Goal: Task Accomplishment & Management: Use online tool/utility

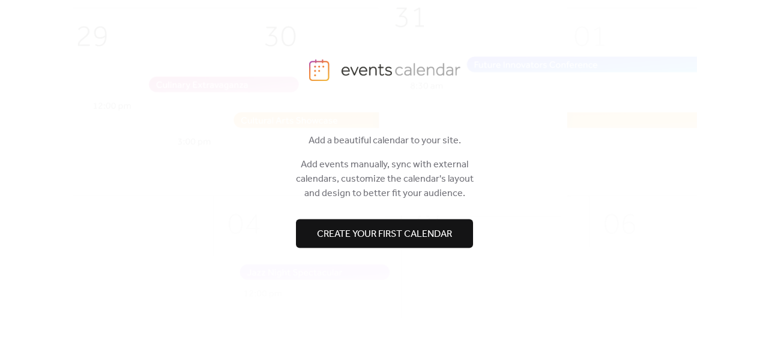
scroll to position [34, 0]
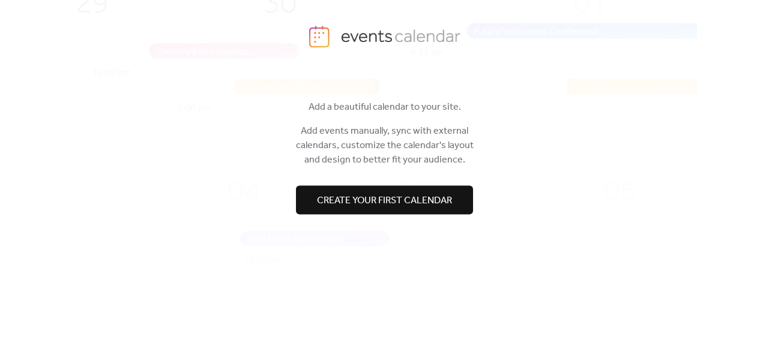
click at [395, 198] on span "Create your first calendar" at bounding box center [384, 200] width 135 height 14
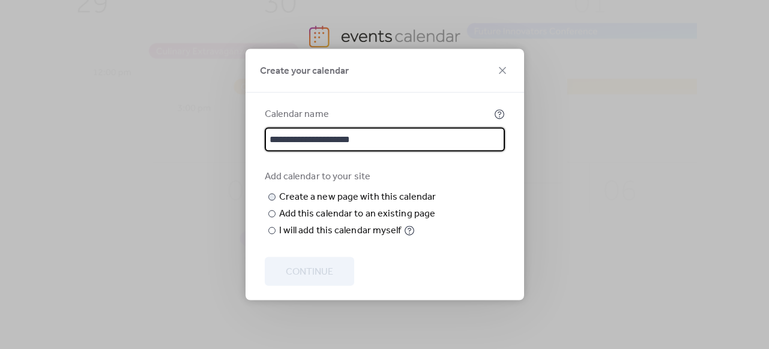
type input "**********"
click at [0, 0] on input "text" at bounding box center [0, 0] width 0 height 0
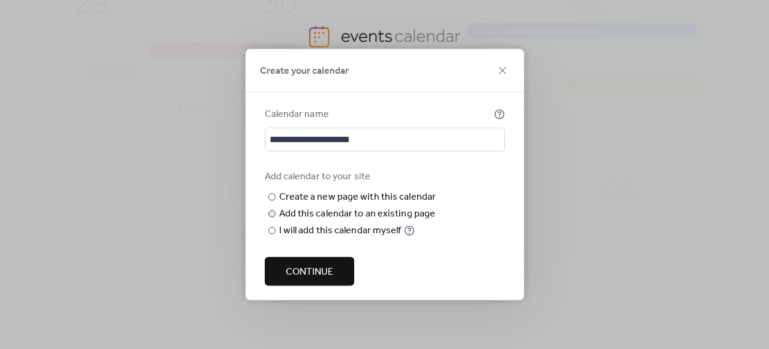
type input "**********"
click at [273, 218] on div at bounding box center [271, 214] width 7 height 7
click at [0, 0] on div "Choose page" at bounding box center [0, 0] width 0 height 0
click at [467, 207] on div "**********" at bounding box center [385, 204] width 240 height 68
click at [0, 0] on span "Choose page" at bounding box center [0, 0] width 0 height 0
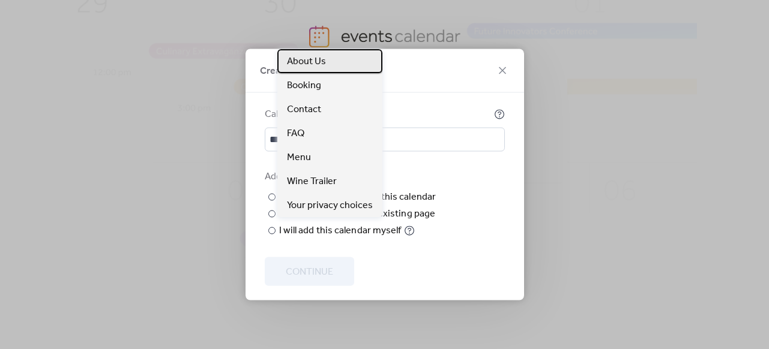
drag, startPoint x: 323, startPoint y: 67, endPoint x: 298, endPoint y: 61, distance: 25.9
click at [298, 61] on span "About Us" at bounding box center [306, 62] width 39 height 14
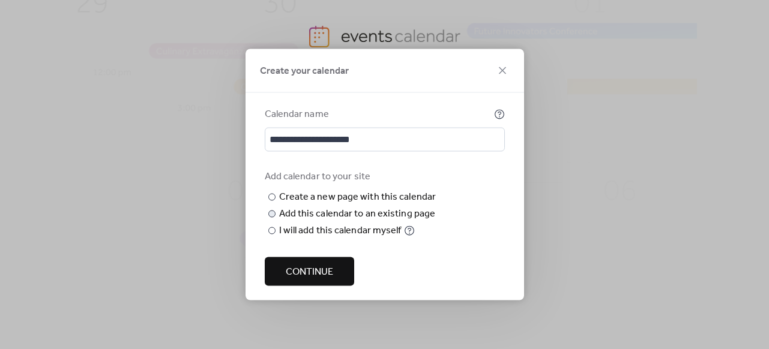
scroll to position [2, 0]
click at [329, 280] on span "Continue" at bounding box center [309, 272] width 47 height 14
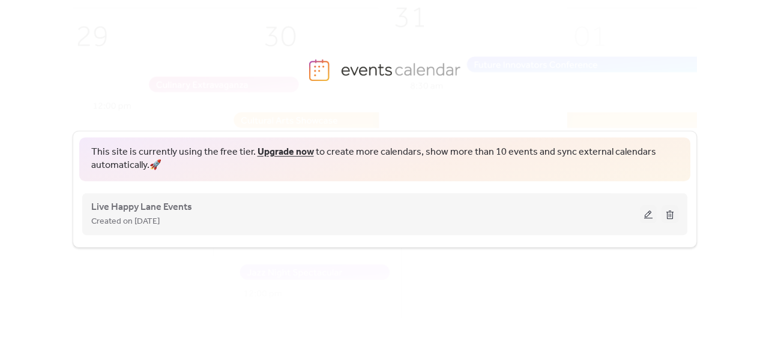
click at [649, 216] on button at bounding box center [648, 214] width 17 height 18
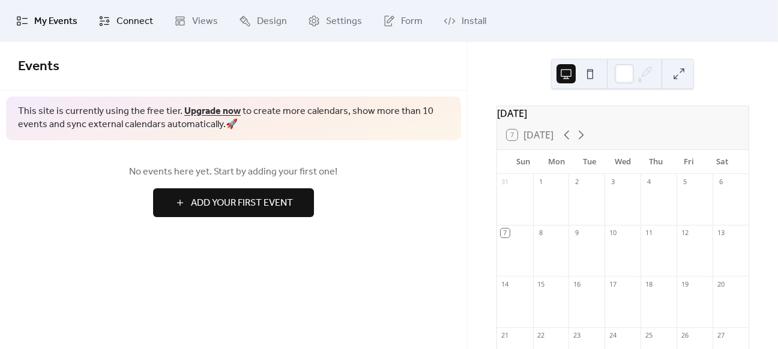
click at [138, 26] on span "Connect" at bounding box center [134, 21] width 37 height 14
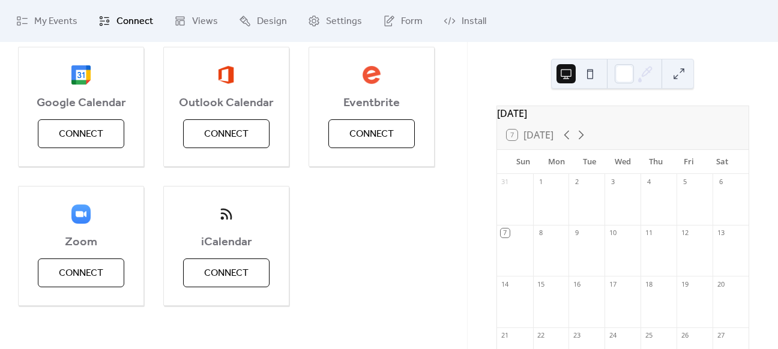
scroll to position [151, 0]
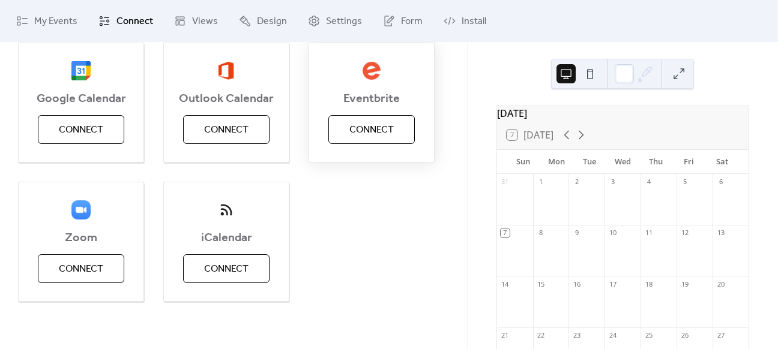
click at [377, 130] on span "Connect" at bounding box center [371, 130] width 44 height 14
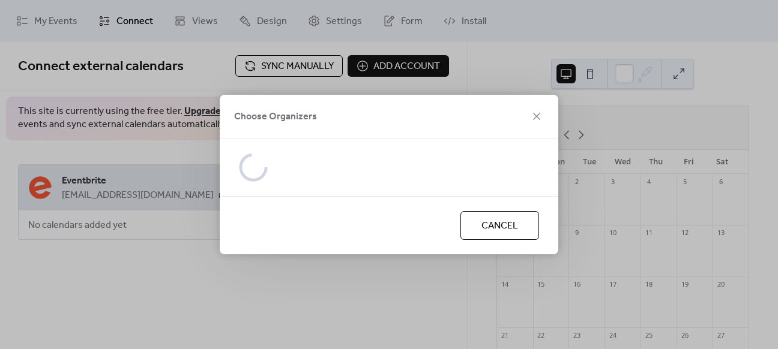
scroll to position [0, 0]
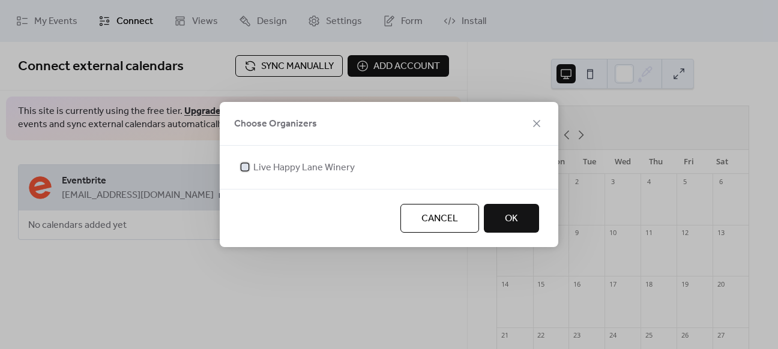
click at [324, 168] on span "Live Happy Lane Winery" at bounding box center [303, 168] width 101 height 14
click at [514, 222] on span "OK" at bounding box center [511, 219] width 13 height 14
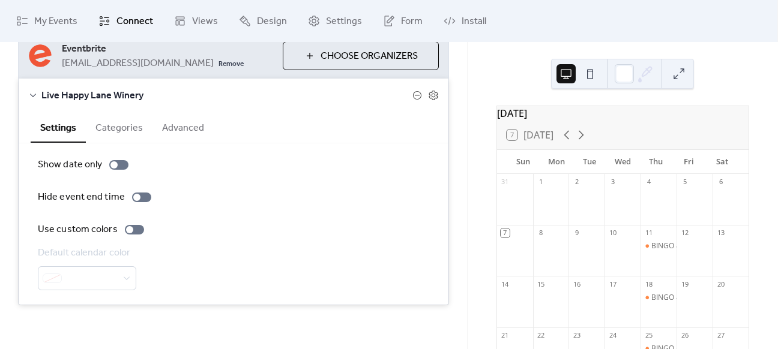
scroll to position [135, 0]
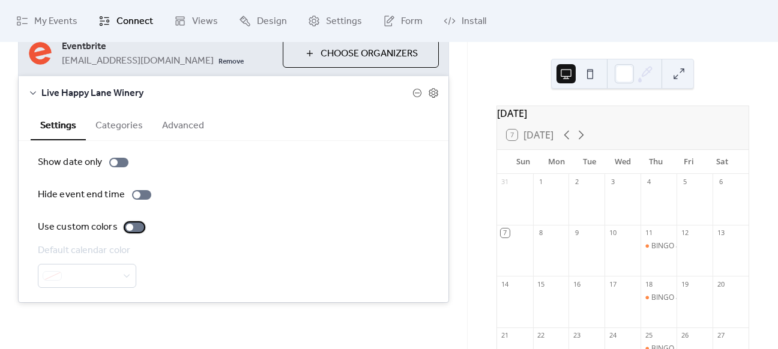
click at [130, 228] on div at bounding box center [134, 228] width 19 height 10
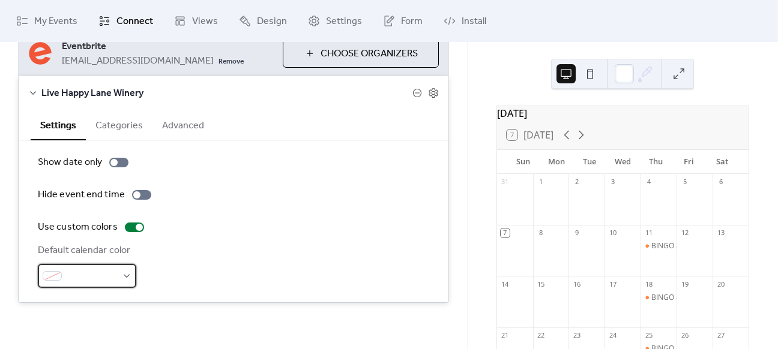
click at [121, 277] on div at bounding box center [87, 276] width 98 height 24
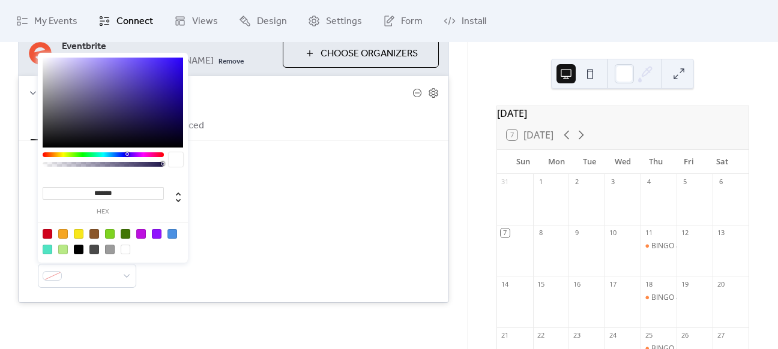
click at [119, 192] on input "*******" at bounding box center [103, 193] width 121 height 13
paste input
type input "*******"
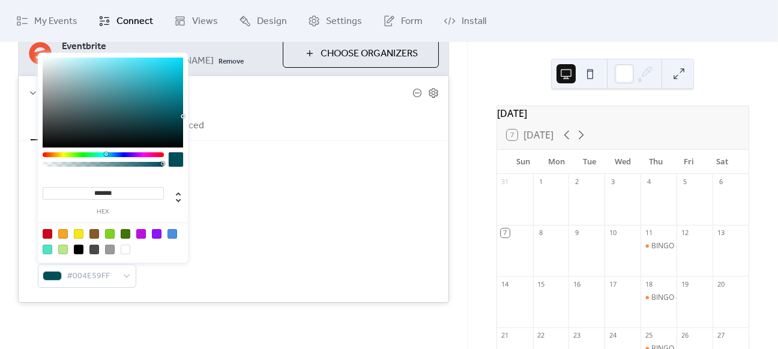
click at [250, 230] on div "Use custom colors" at bounding box center [234, 227] width 392 height 14
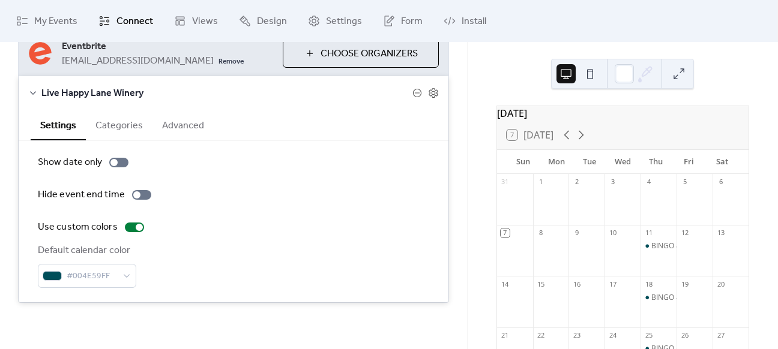
click at [124, 128] on button "Categories" at bounding box center [119, 124] width 67 height 29
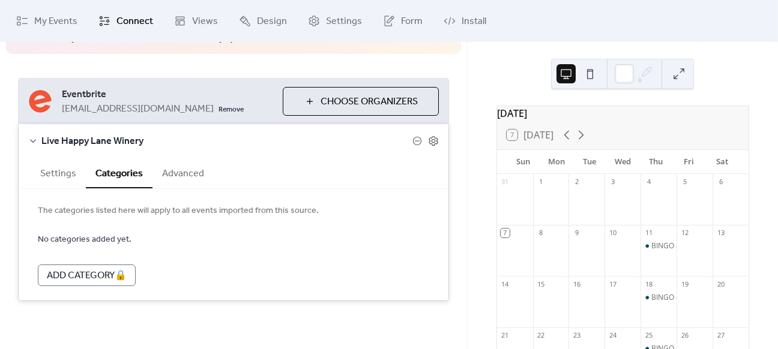
scroll to position [85, 0]
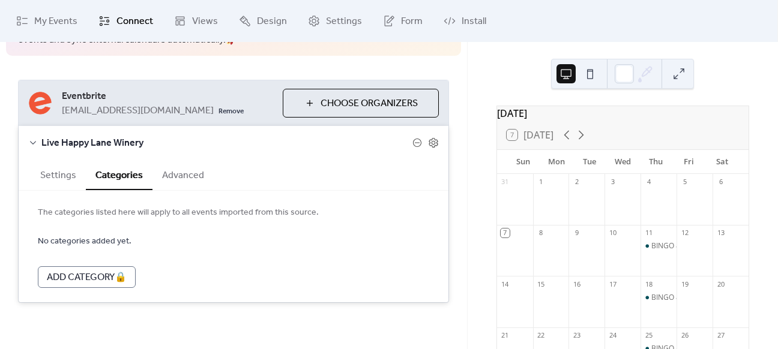
click at [174, 175] on button "Advanced" at bounding box center [183, 174] width 61 height 29
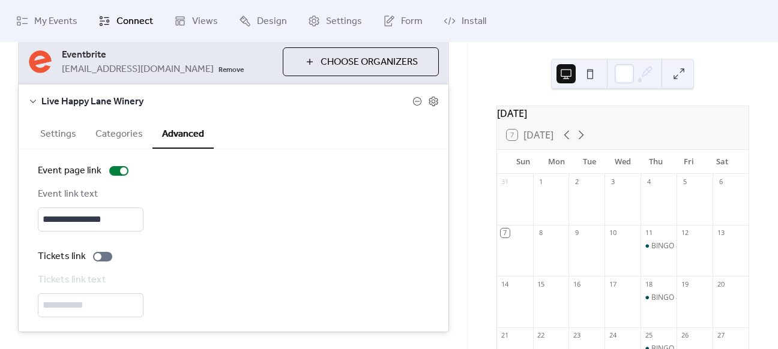
scroll to position [145, 0]
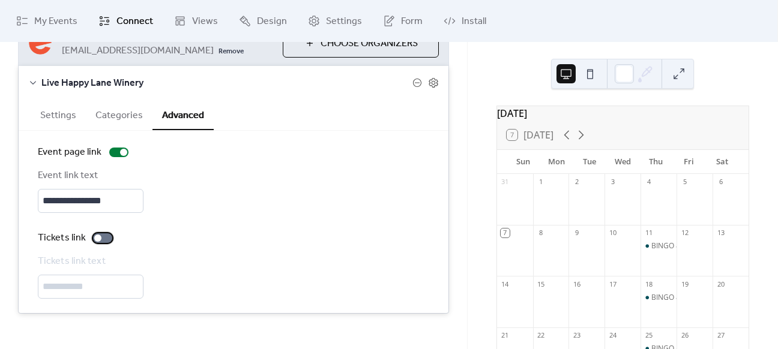
click at [101, 240] on div at bounding box center [102, 239] width 19 height 10
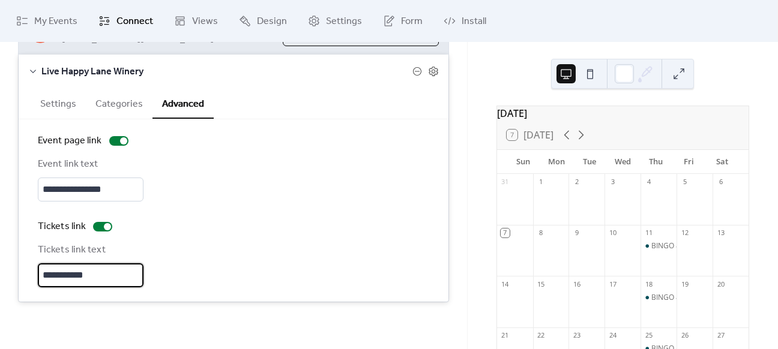
drag, startPoint x: 94, startPoint y: 271, endPoint x: 35, endPoint y: 270, distance: 59.5
click at [35, 270] on div "**********" at bounding box center [234, 210] width 430 height 183
type input "****"
click at [197, 224] on div "Tickets link" at bounding box center [234, 227] width 392 height 14
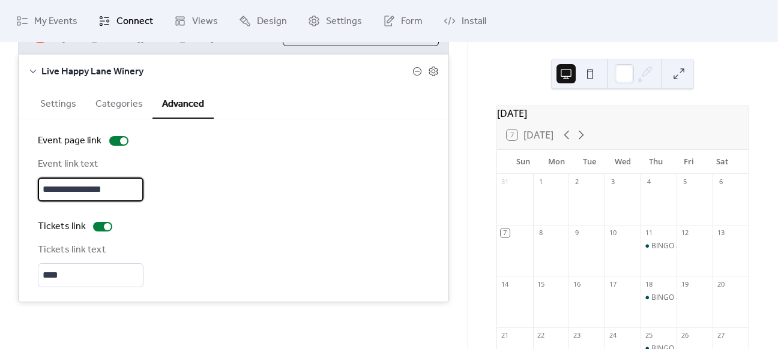
click at [130, 192] on input "**********" at bounding box center [91, 190] width 106 height 24
click at [212, 235] on div "Tickets link Tickets link text ****" at bounding box center [234, 254] width 392 height 68
click at [105, 96] on button "Categories" at bounding box center [119, 102] width 67 height 29
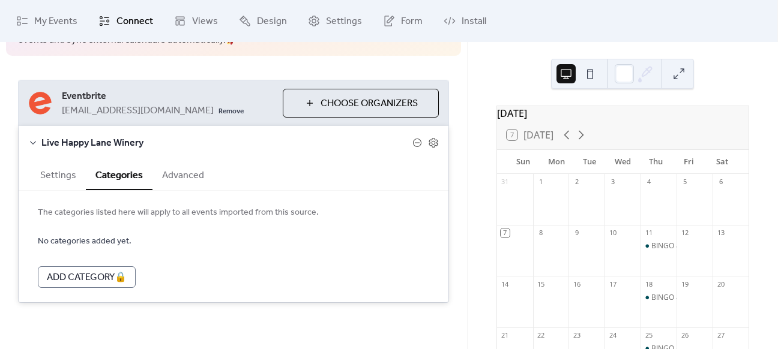
click at [270, 237] on form "No categories added yet. Add Category 🔒" at bounding box center [234, 261] width 392 height 54
click at [61, 171] on button "Settings" at bounding box center [58, 174] width 55 height 29
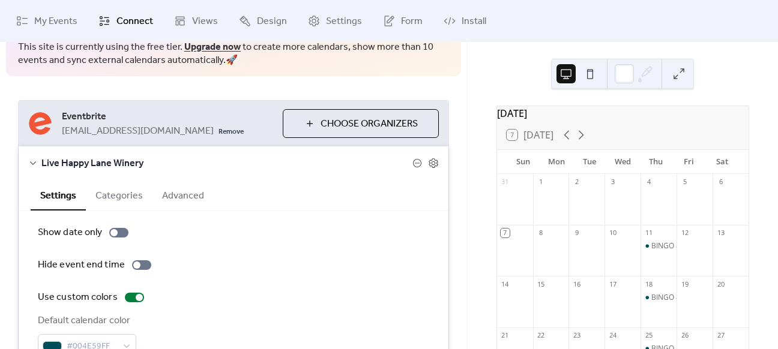
scroll to position [0, 0]
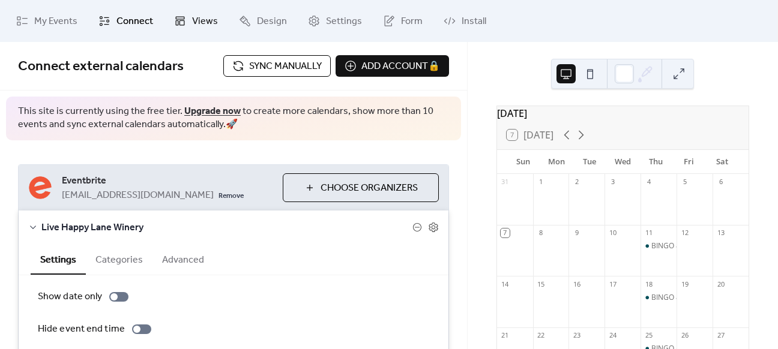
click at [187, 19] on link "Views" at bounding box center [196, 21] width 62 height 32
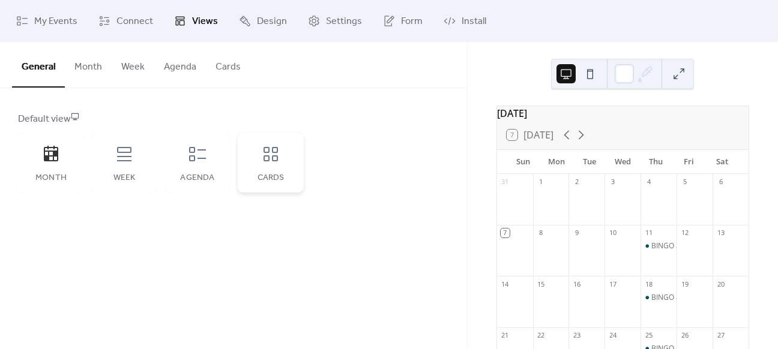
click at [283, 163] on div "Cards" at bounding box center [271, 163] width 66 height 60
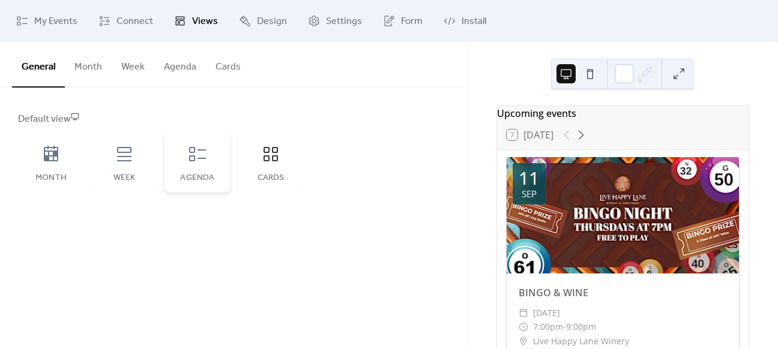
click at [206, 163] on div "Agenda" at bounding box center [198, 163] width 66 height 60
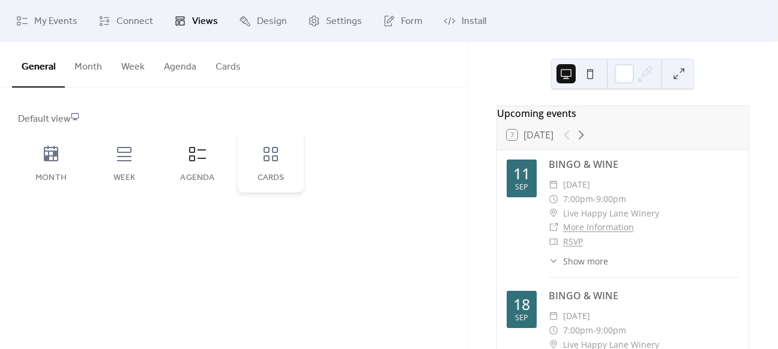
click at [282, 162] on div "Cards" at bounding box center [271, 163] width 66 height 60
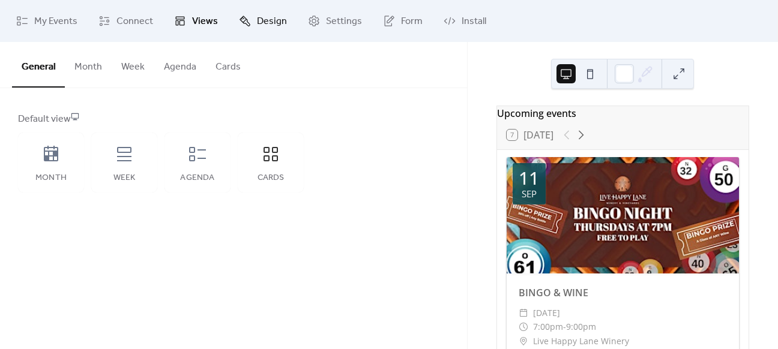
click at [262, 25] on span "Design" at bounding box center [272, 21] width 30 height 14
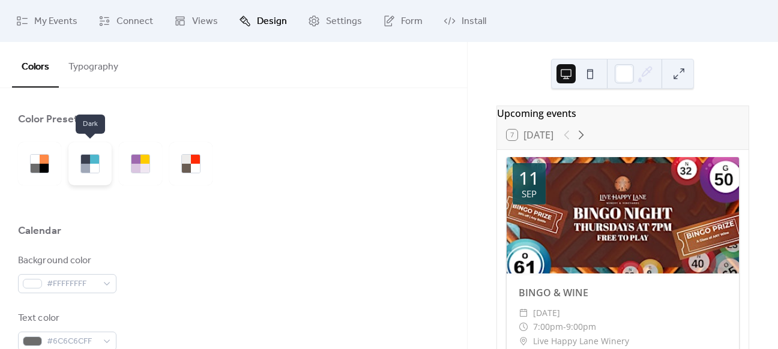
click at [94, 165] on div at bounding box center [94, 168] width 9 height 9
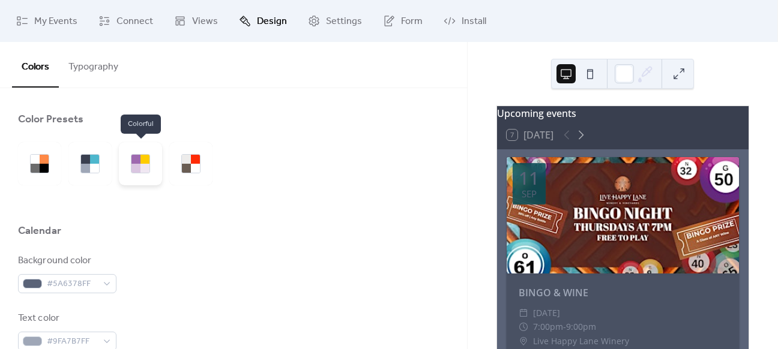
click at [150, 163] on div at bounding box center [140, 163] width 43 height 43
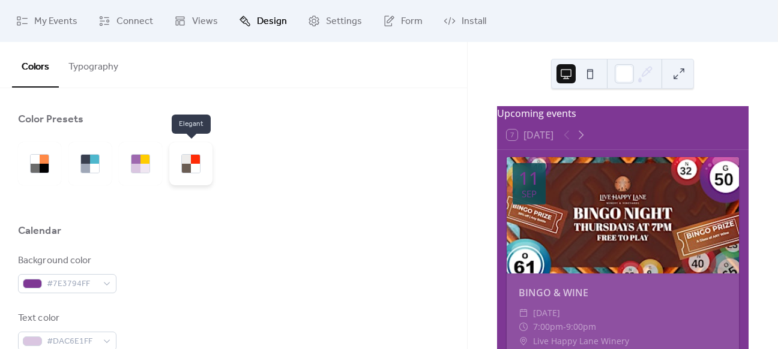
click at [203, 165] on div at bounding box center [190, 163] width 43 height 43
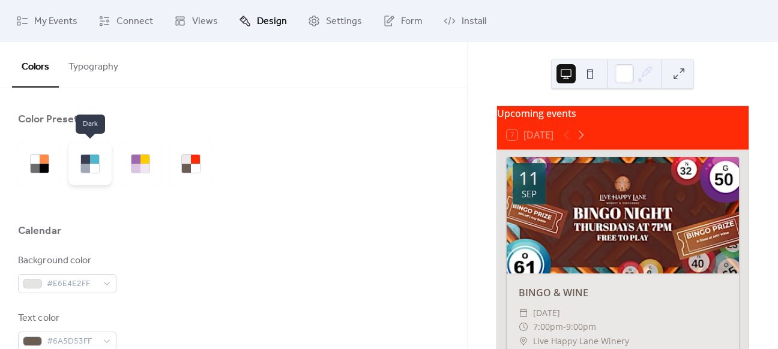
click at [100, 162] on div at bounding box center [89, 163] width 43 height 43
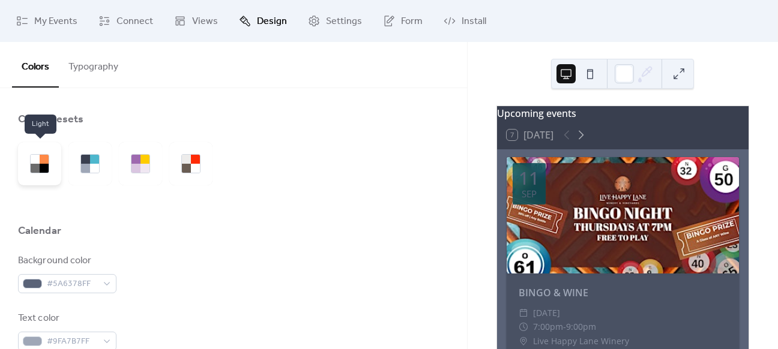
click at [32, 168] on div at bounding box center [35, 168] width 9 height 9
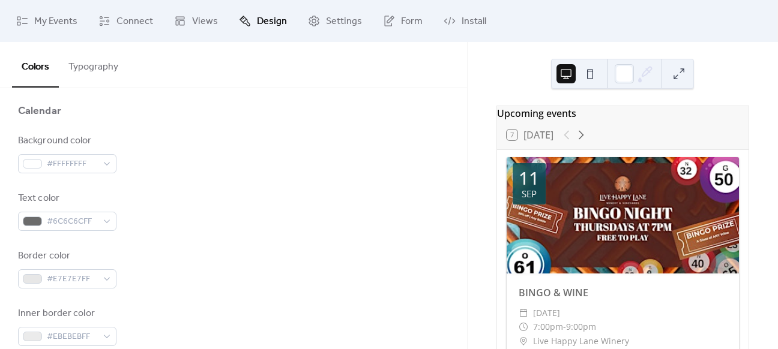
scroll to position [180, 0]
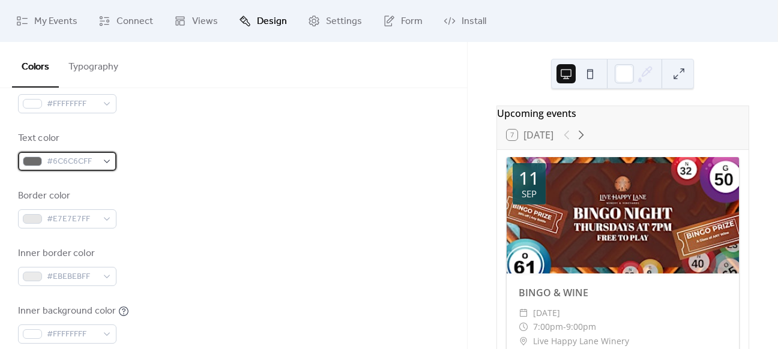
click at [85, 158] on span "#6C6C6CFF" at bounding box center [72, 162] width 50 height 14
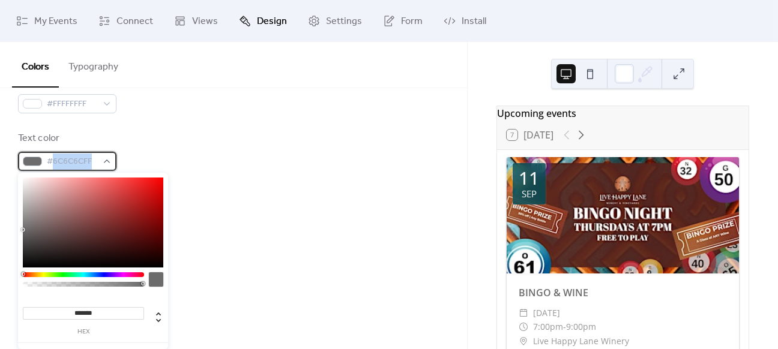
click at [85, 158] on span "#6C6C6CFF" at bounding box center [72, 162] width 50 height 14
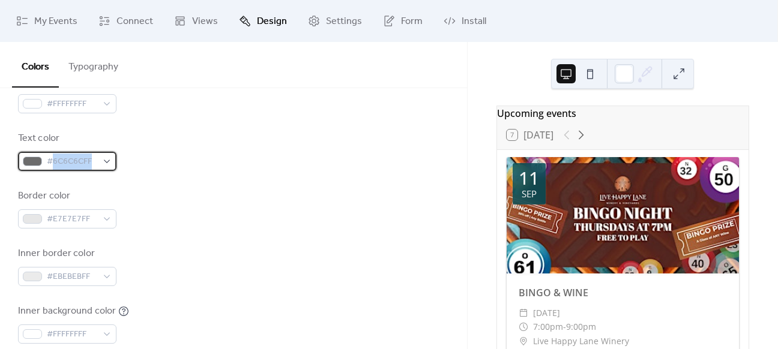
click at [82, 163] on span "#6C6C6CFF" at bounding box center [72, 162] width 50 height 14
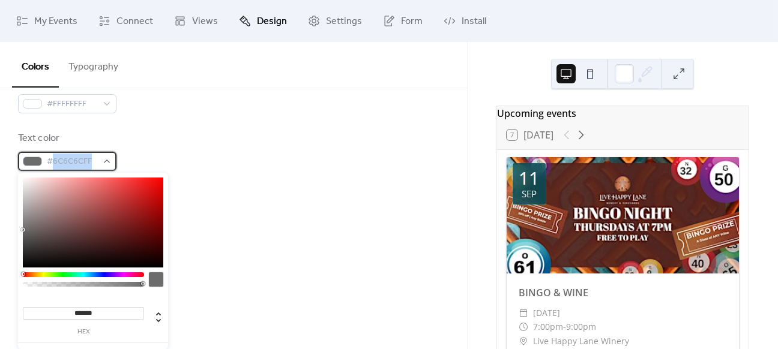
click at [82, 163] on span "#6C6C6CFF" at bounding box center [72, 162] width 50 height 14
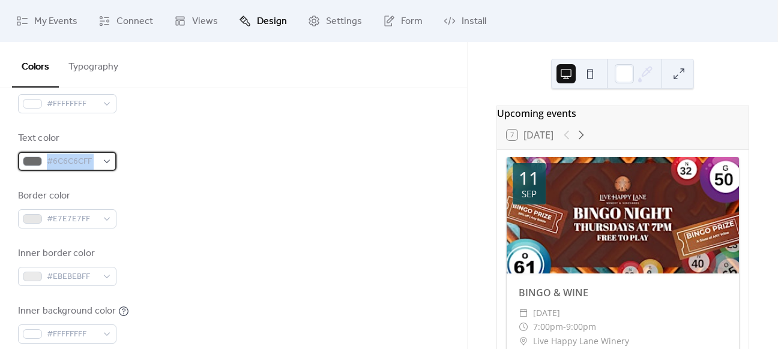
click at [82, 163] on span "#6C6C6CFF" at bounding box center [72, 162] width 50 height 14
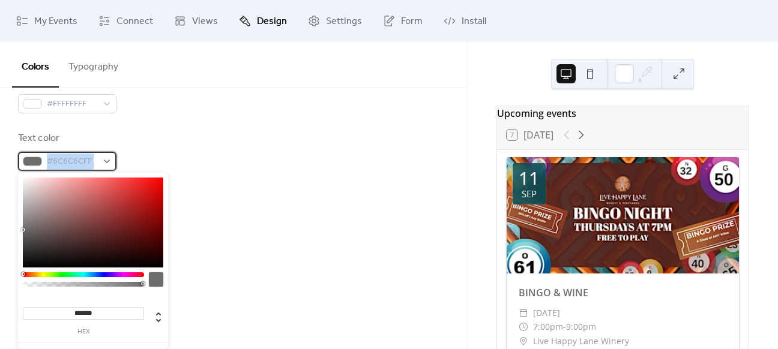
click at [72, 158] on span "#6C6C6CFF" at bounding box center [72, 162] width 50 height 14
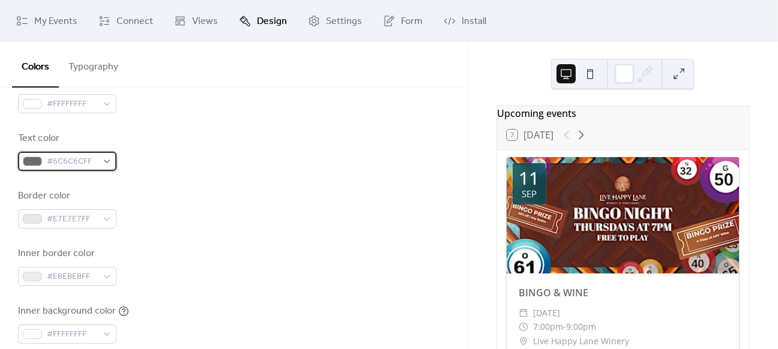
click at [91, 162] on span "#6C6C6CFF" at bounding box center [72, 162] width 50 height 14
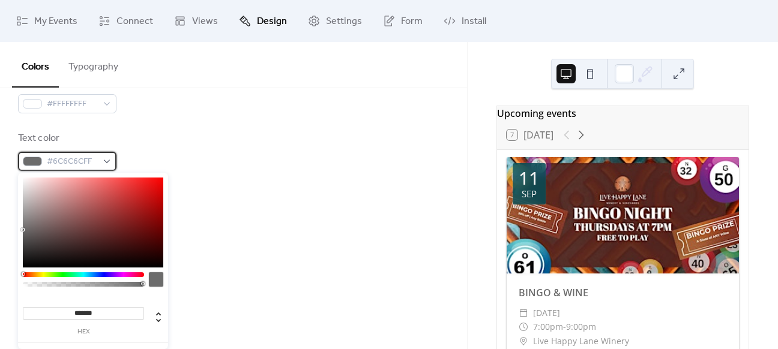
click at [91, 162] on span "#6C6C6CFF" at bounding box center [72, 162] width 50 height 14
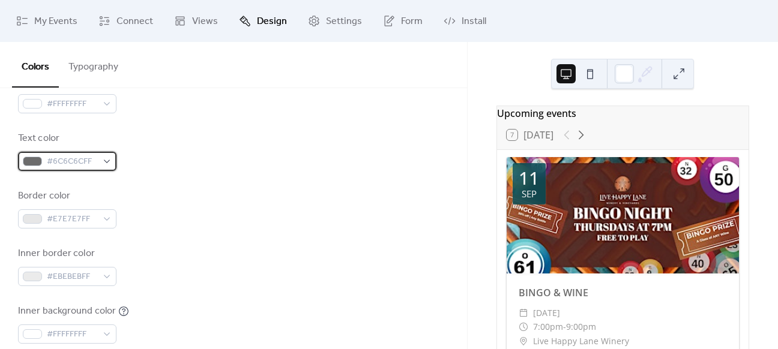
click at [77, 162] on span "#6C6C6CFF" at bounding box center [72, 162] width 50 height 14
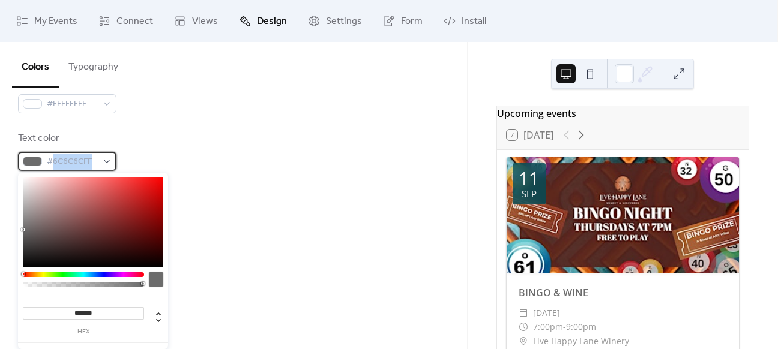
click at [77, 162] on span "#6C6C6CFF" at bounding box center [72, 162] width 50 height 14
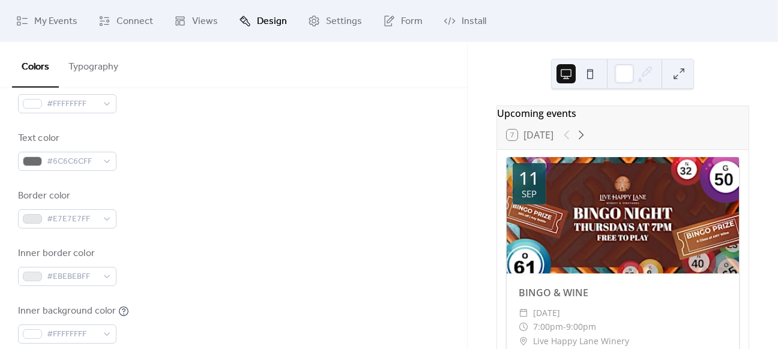
click at [187, 156] on div "Text color #6C6C6CFF" at bounding box center [233, 152] width 431 height 40
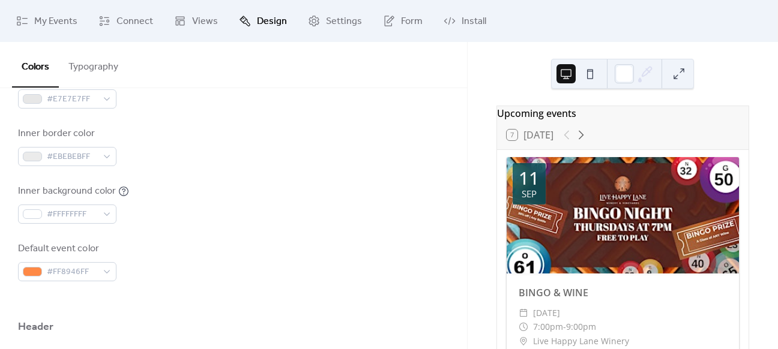
scroll to position [360, 0]
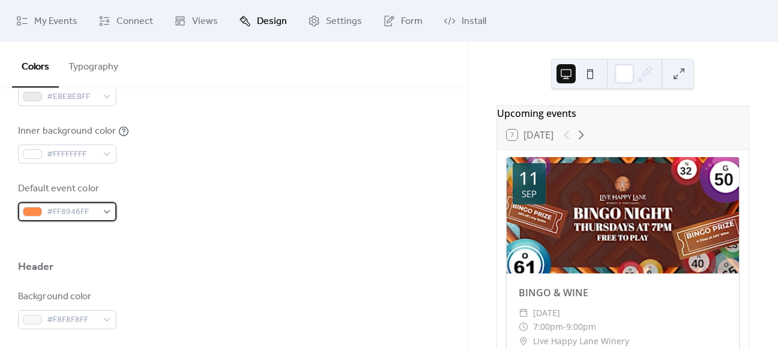
click at [97, 212] on div "#FF8946FF" at bounding box center [67, 211] width 98 height 19
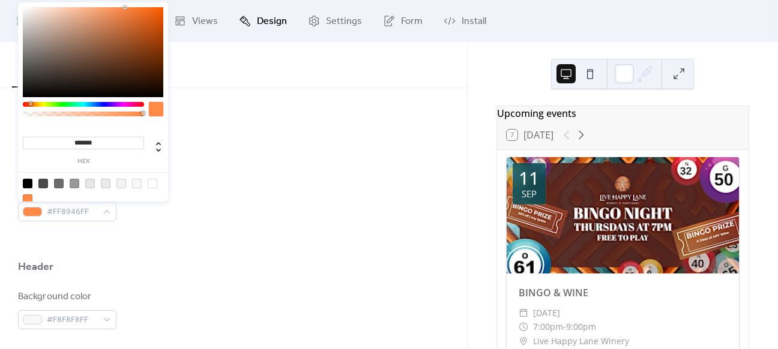
click at [98, 142] on input "*******" at bounding box center [83, 143] width 121 height 13
paste input
type input "*******"
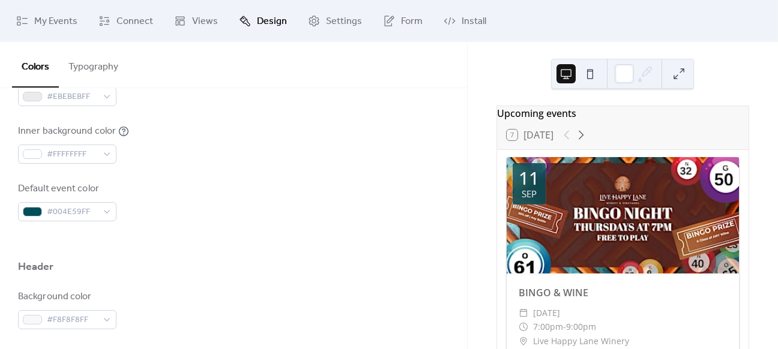
click at [235, 175] on div "Background color #FFFFFFFF Text color #6C6C6CFF Border color #E7E7E7FF Inner bo…" at bounding box center [233, 58] width 431 height 328
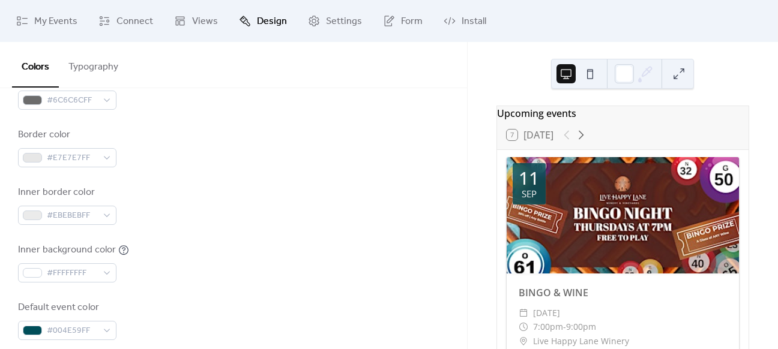
scroll to position [0, 0]
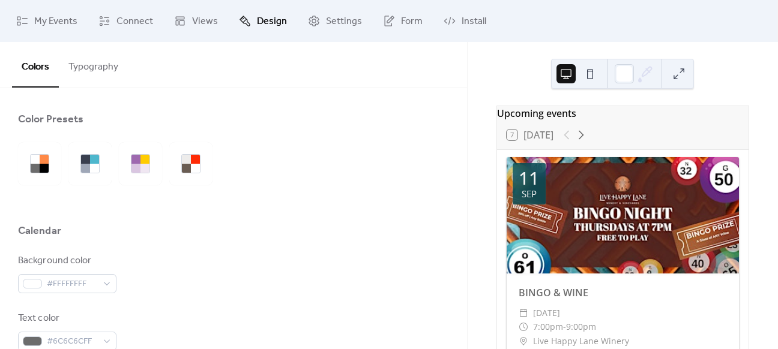
click at [111, 71] on button "Typography" at bounding box center [93, 64] width 69 height 44
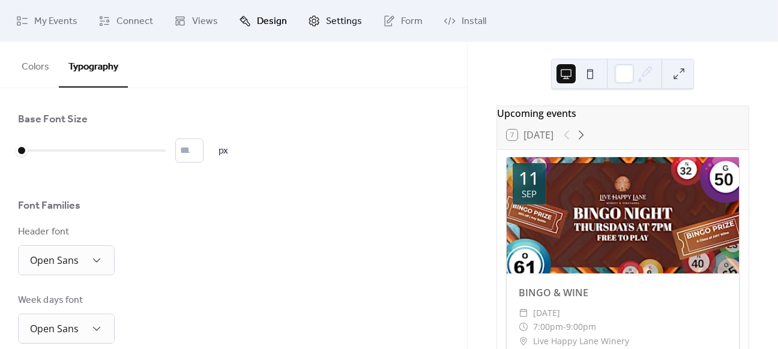
click at [326, 25] on span "Settings" at bounding box center [344, 21] width 36 height 14
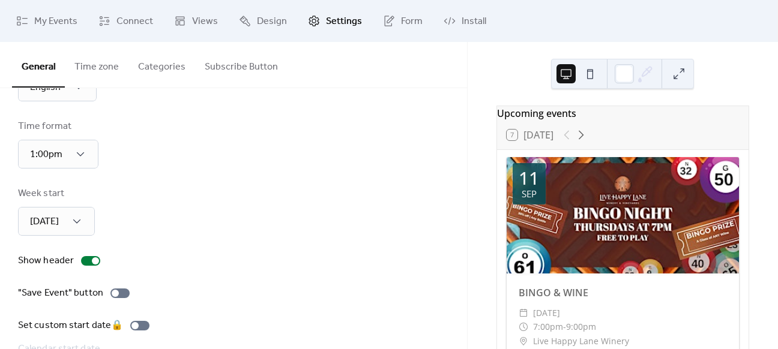
scroll to position [120, 0]
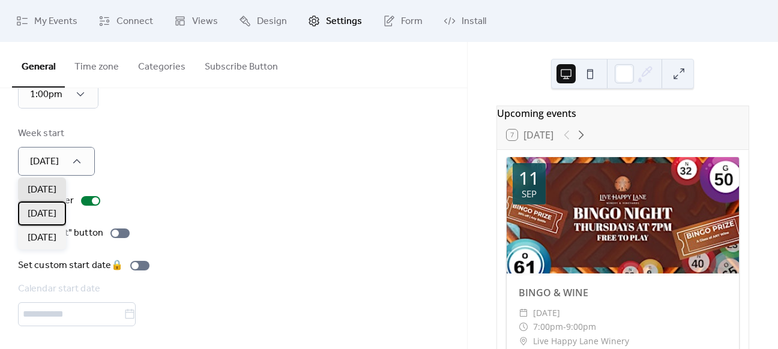
click at [55, 215] on span "Monday" at bounding box center [42, 214] width 29 height 14
click at [119, 230] on div at bounding box center [119, 234] width 19 height 10
click at [405, 23] on span "Form" at bounding box center [412, 21] width 22 height 14
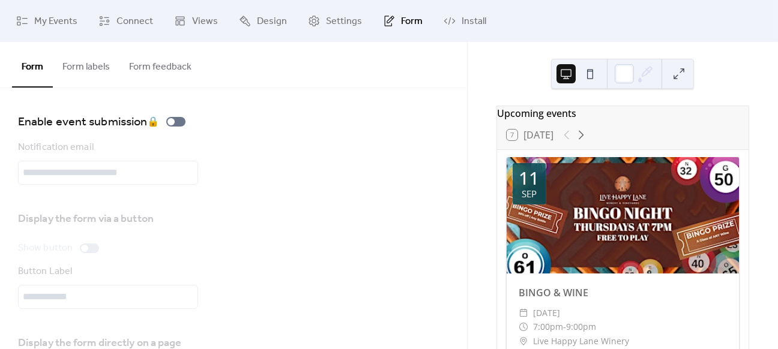
scroll to position [60, 0]
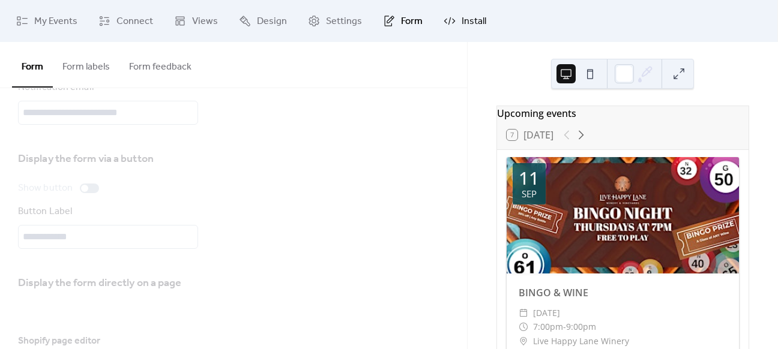
click at [478, 18] on span "Install" at bounding box center [474, 21] width 25 height 14
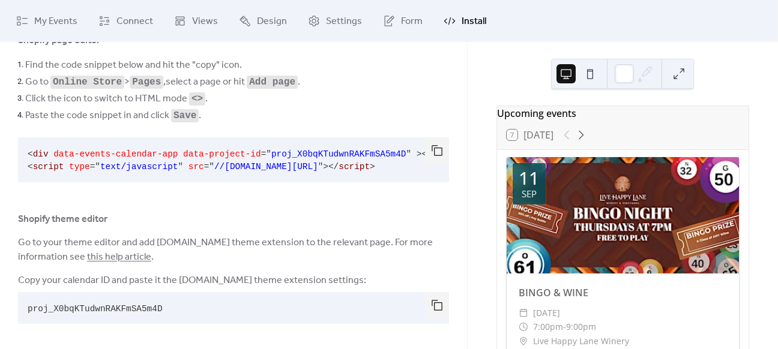
scroll to position [88, 0]
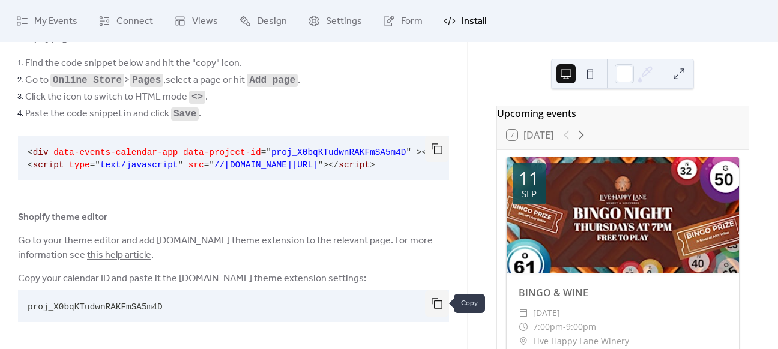
click at [425, 308] on button "button" at bounding box center [437, 304] width 24 height 26
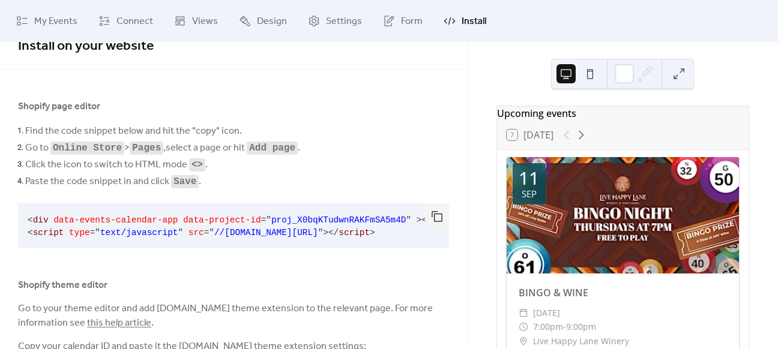
scroll to position [0, 0]
